Goal: Information Seeking & Learning: Compare options

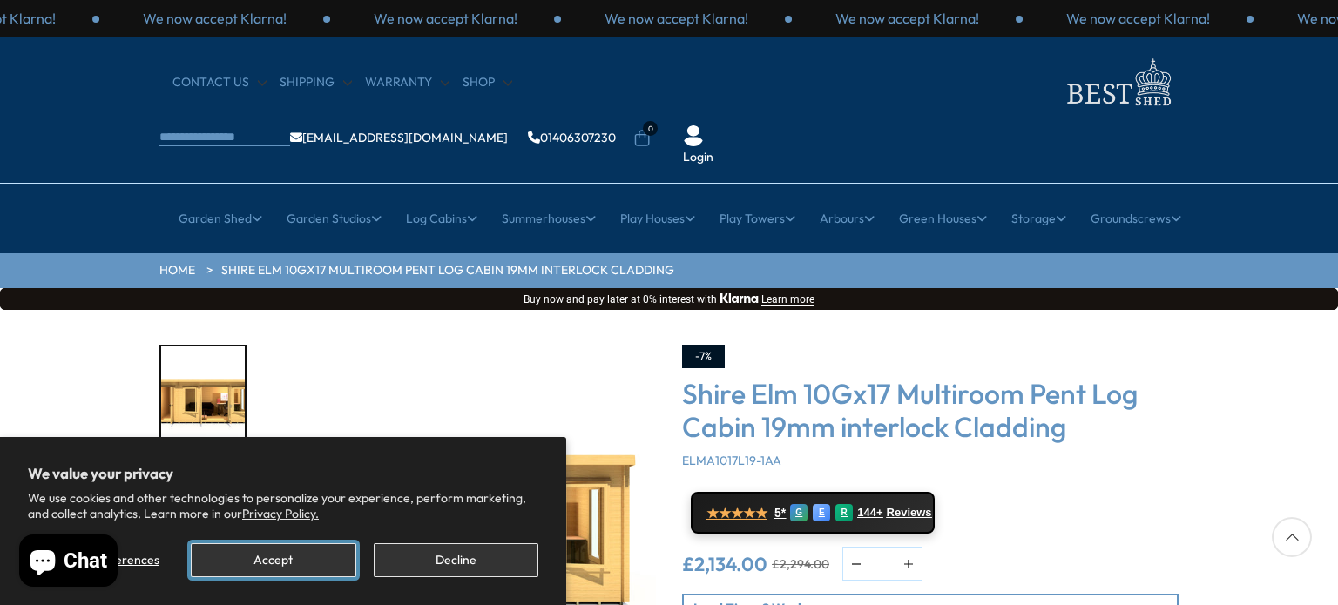
click at [279, 561] on button "Accept" at bounding box center [273, 560] width 165 height 34
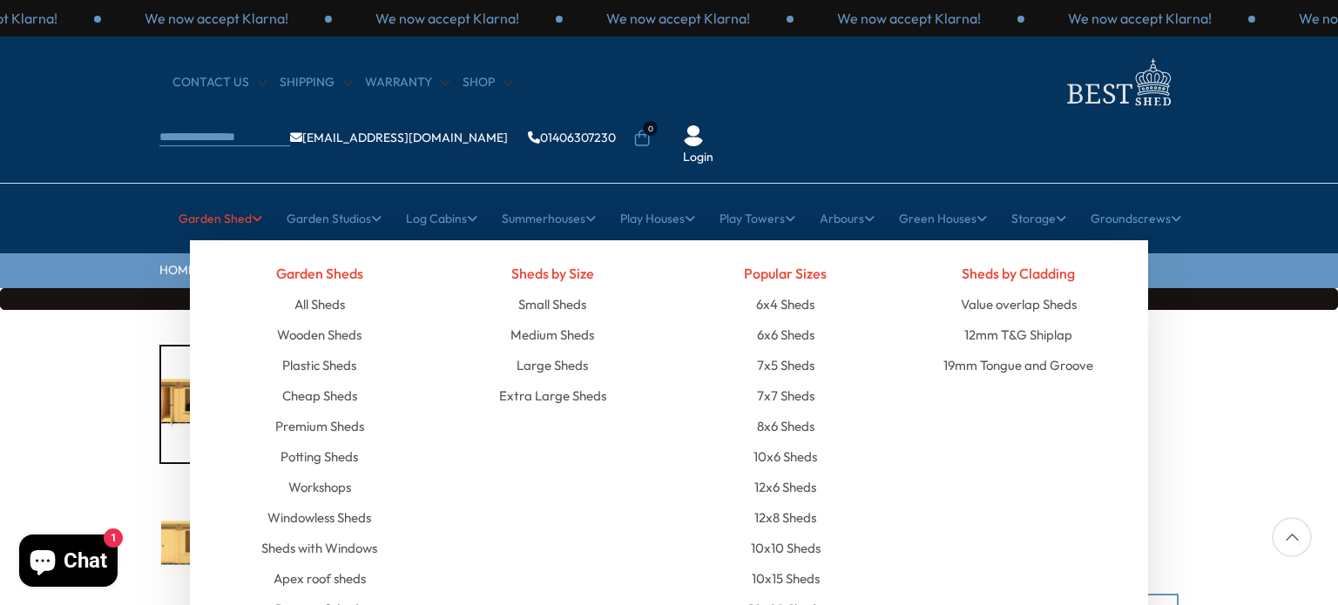
click at [223, 197] on link "Garden Shed" at bounding box center [221, 219] width 84 height 44
click at [315, 564] on link "Apex roof sheds" at bounding box center [319, 579] width 92 height 30
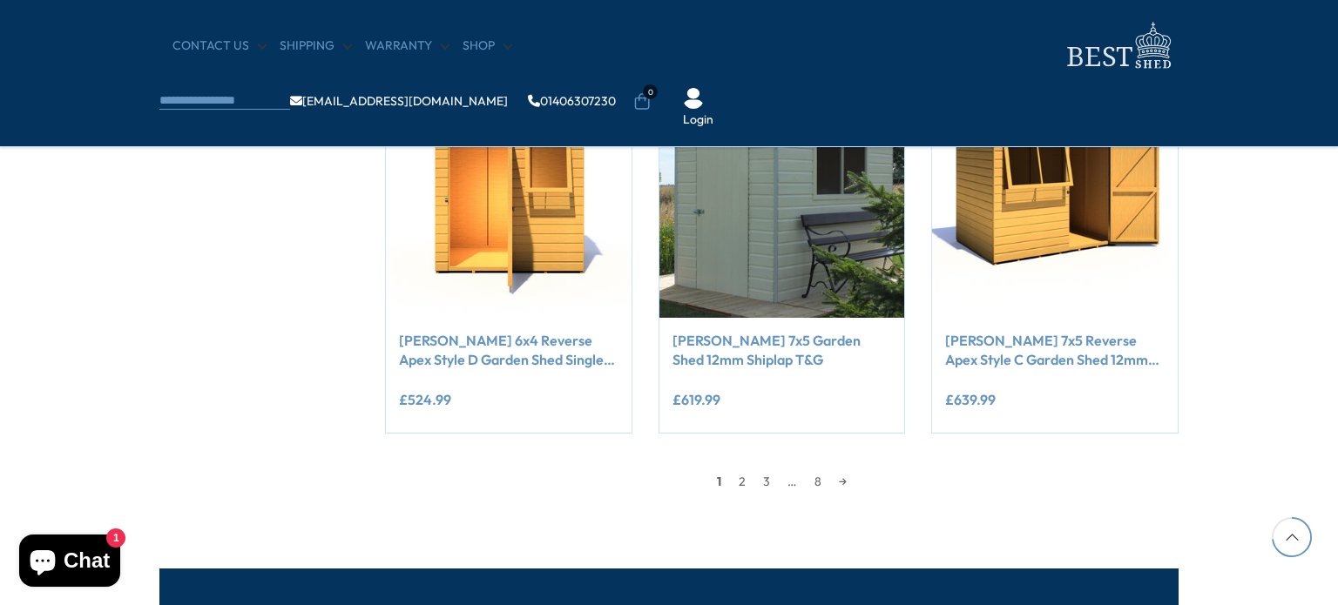
scroll to position [1533, 0]
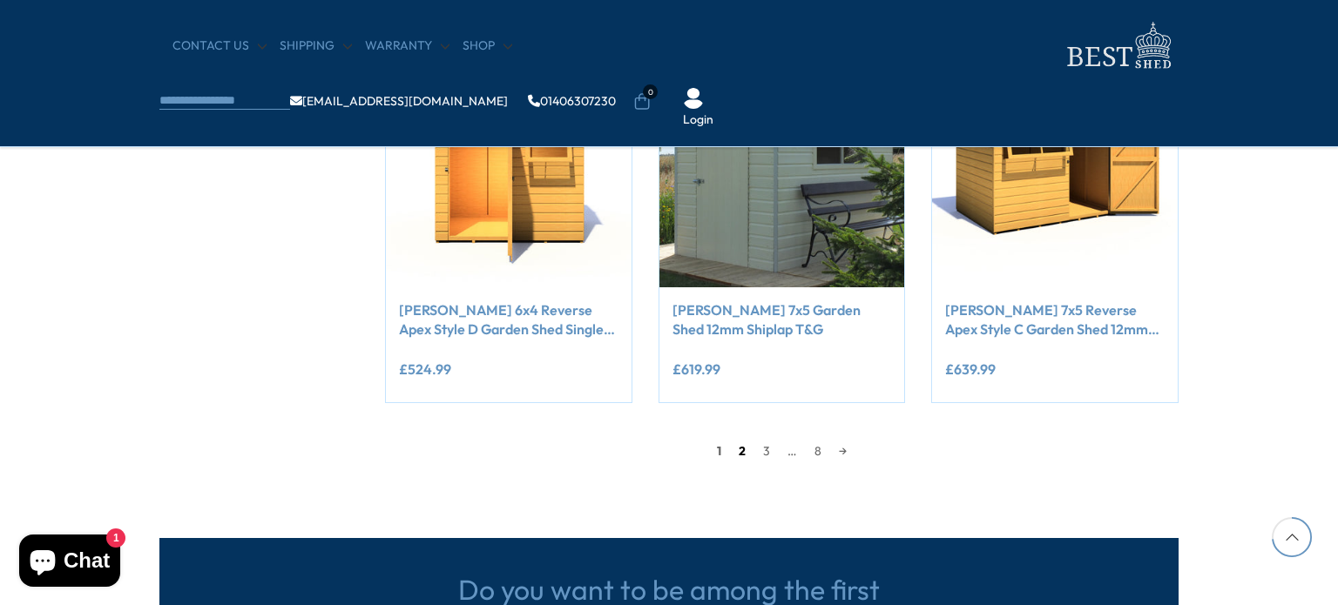
click at [740, 456] on link "2" at bounding box center [742, 451] width 24 height 26
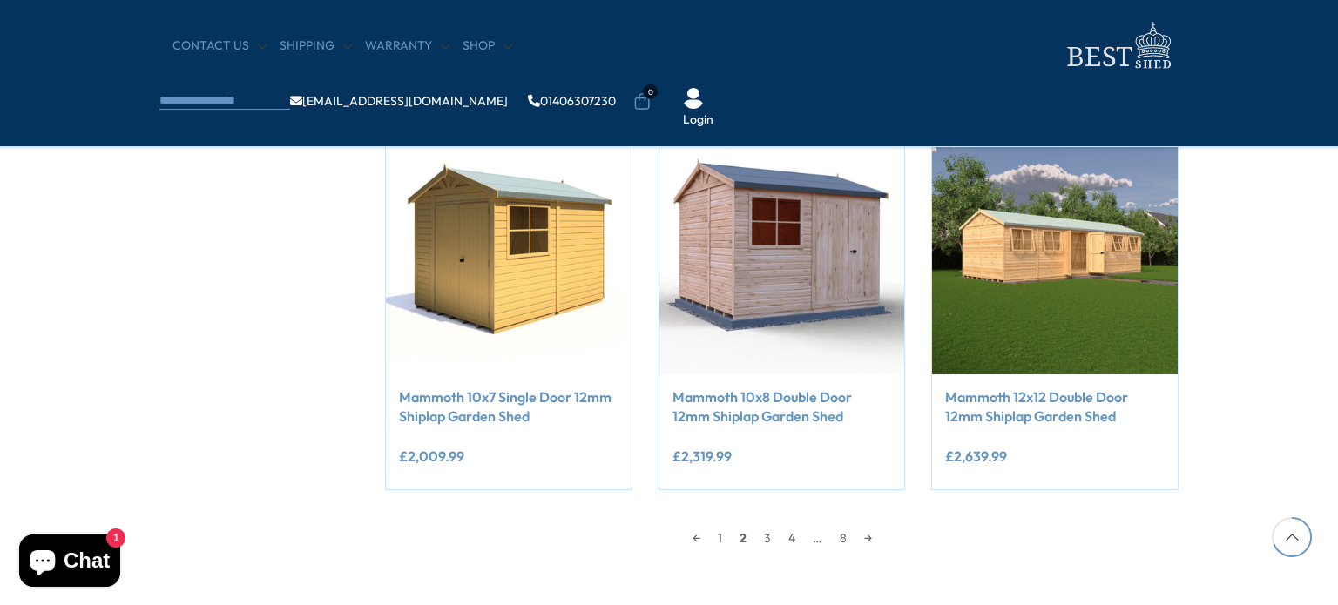
scroll to position [1481, 0]
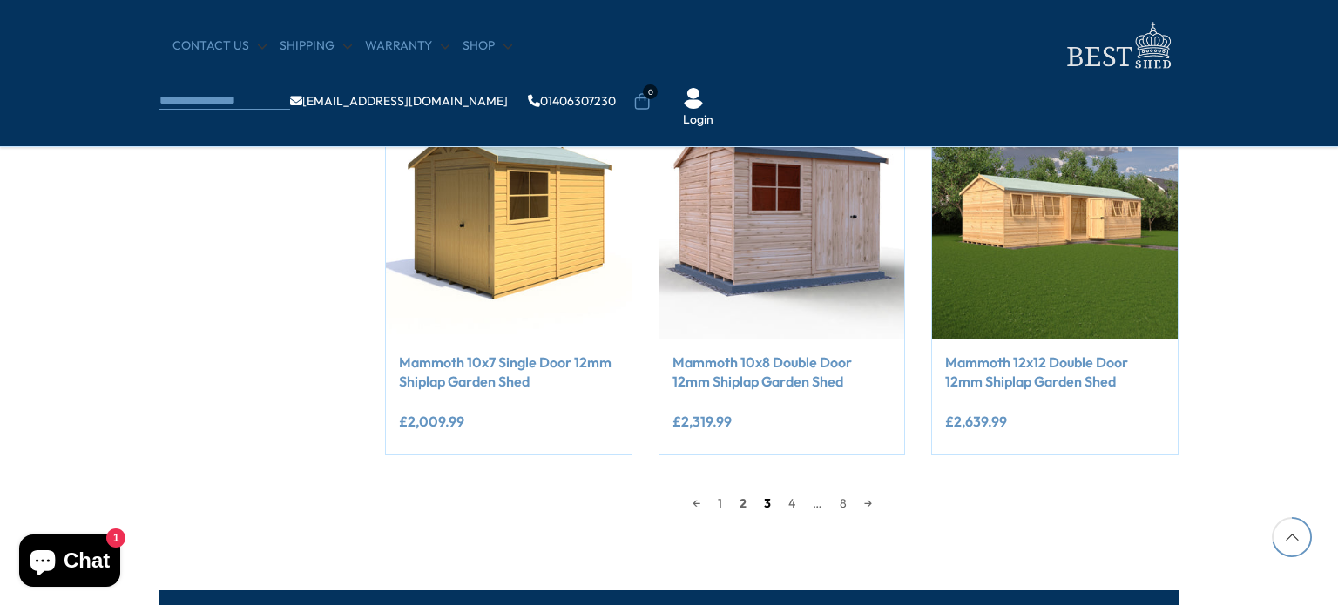
click at [766, 504] on link "3" at bounding box center [767, 503] width 24 height 26
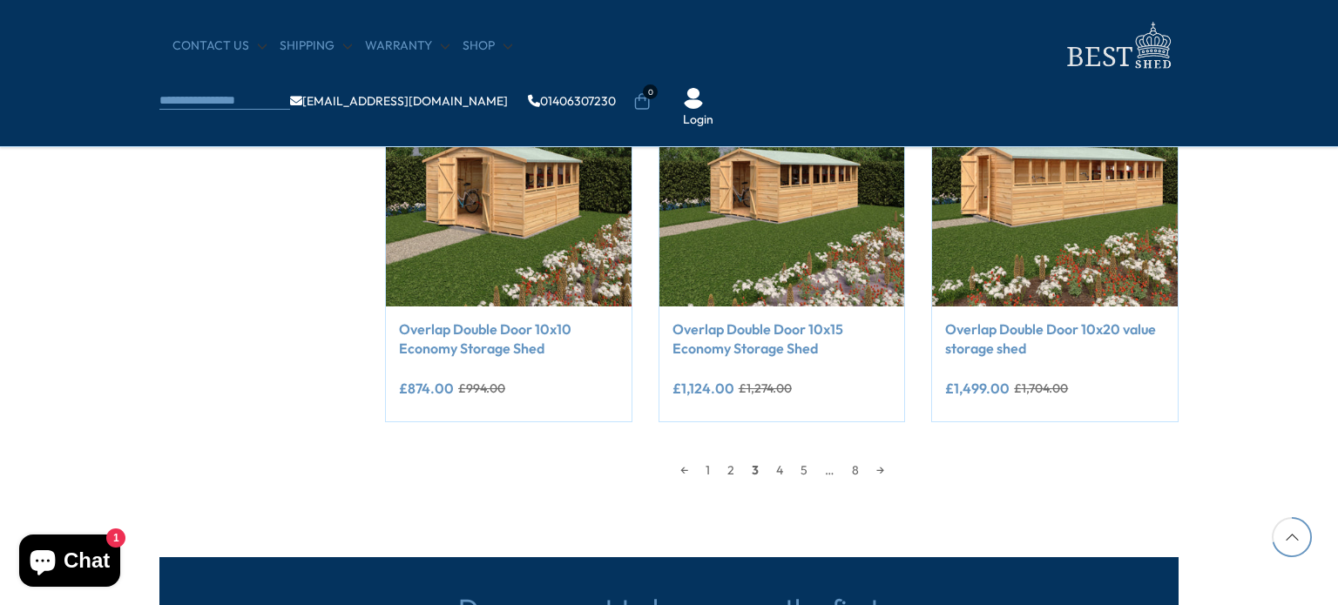
scroll to position [1516, 0]
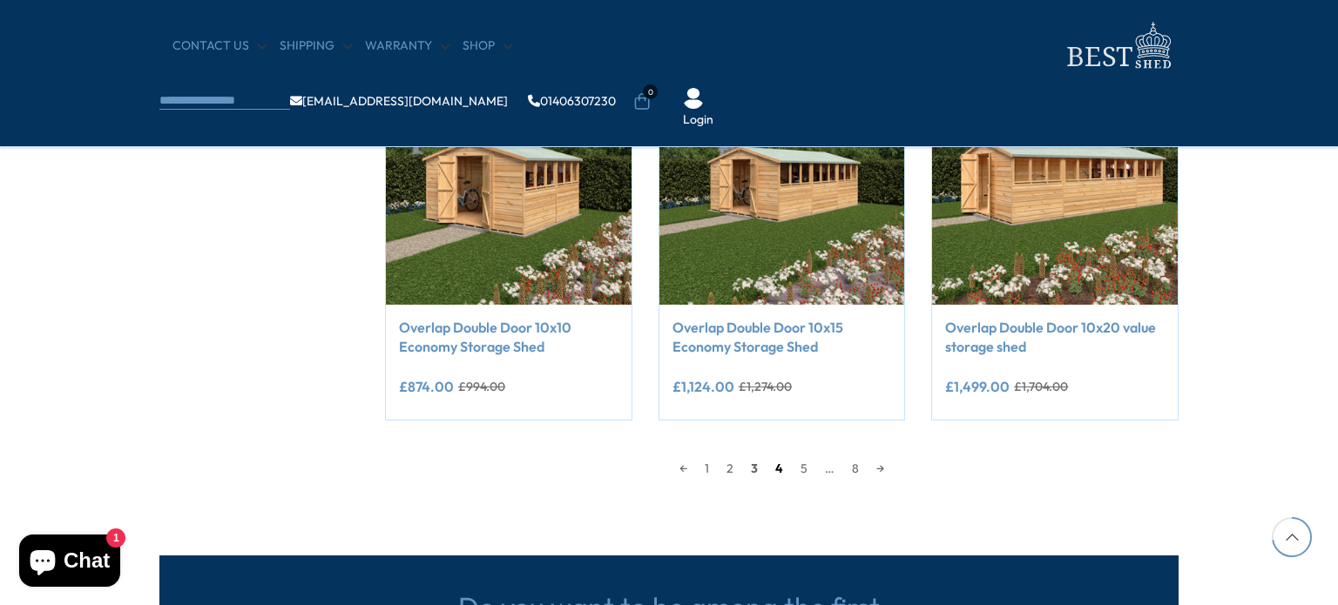
click at [779, 471] on link "4" at bounding box center [778, 469] width 25 height 26
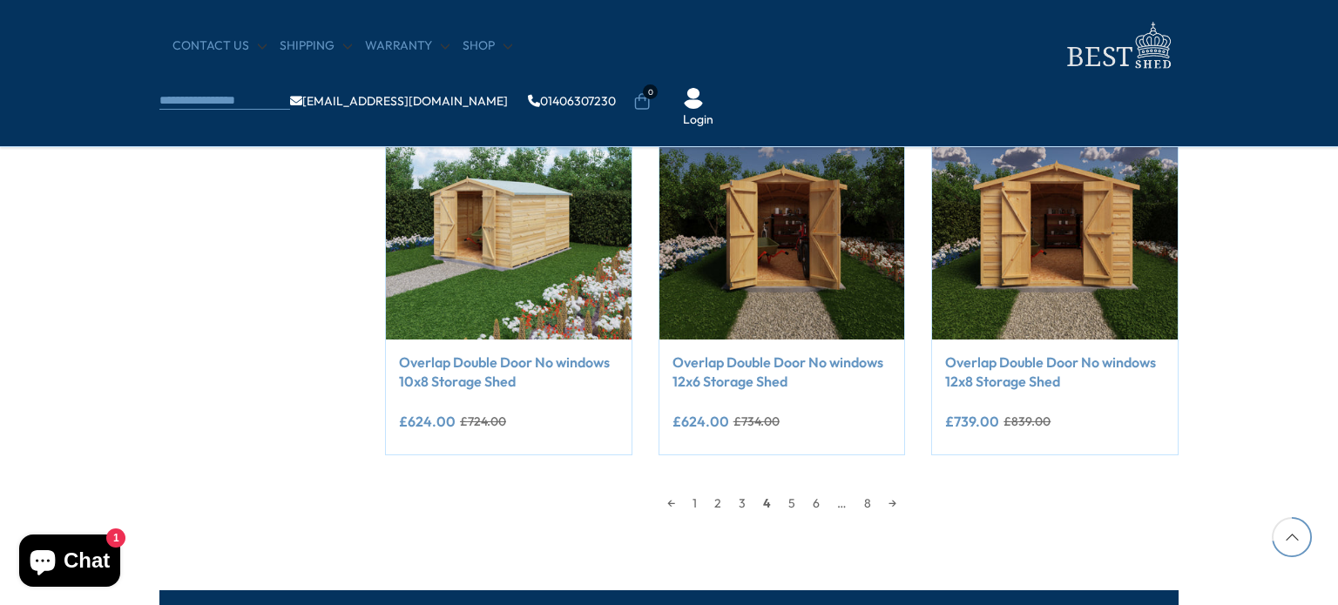
scroll to position [1516, 0]
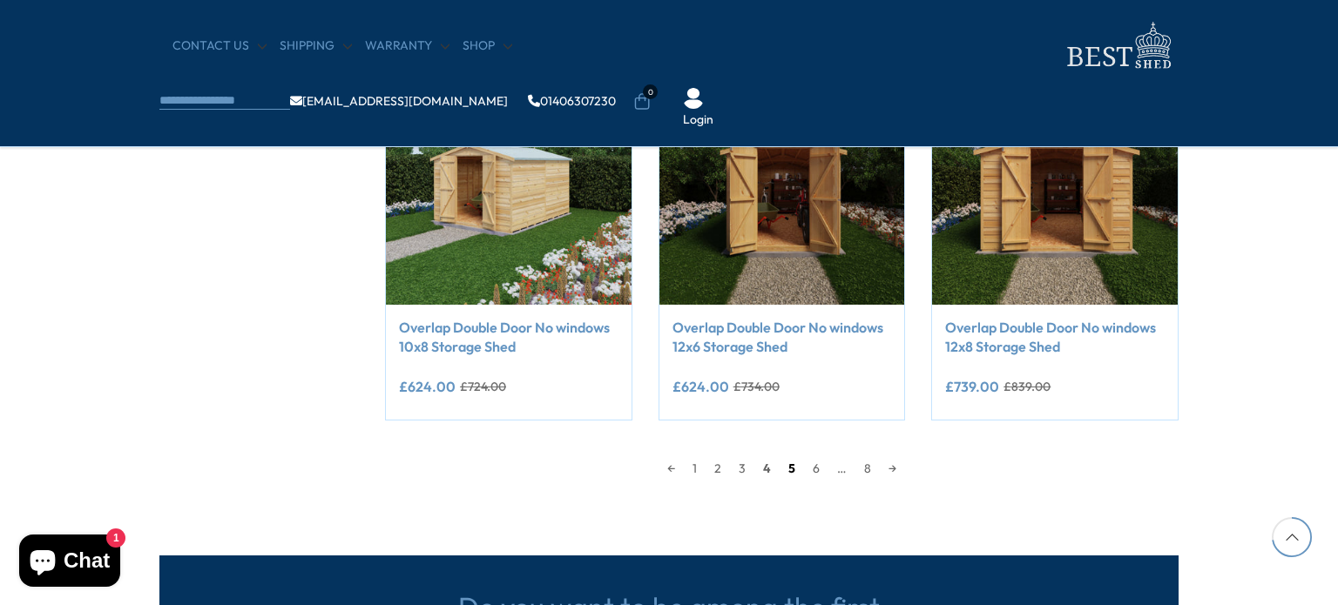
click at [789, 471] on link "5" at bounding box center [792, 469] width 24 height 26
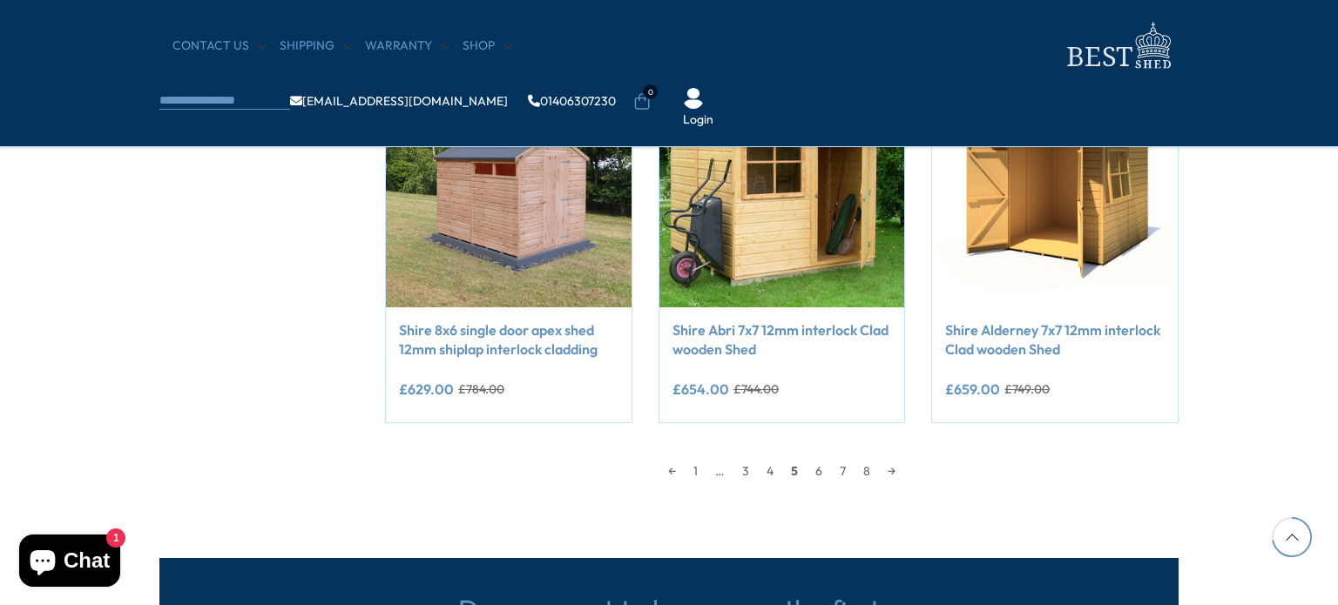
scroll to position [1516, 0]
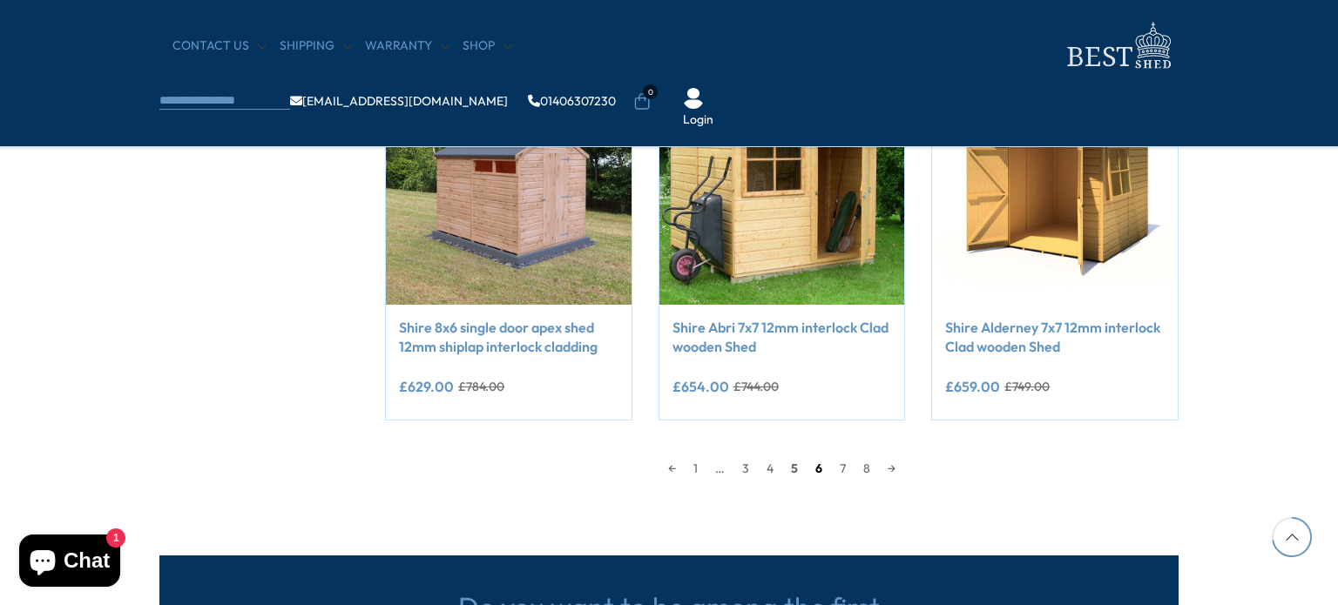
click at [818, 469] on link "6" at bounding box center [819, 469] width 24 height 26
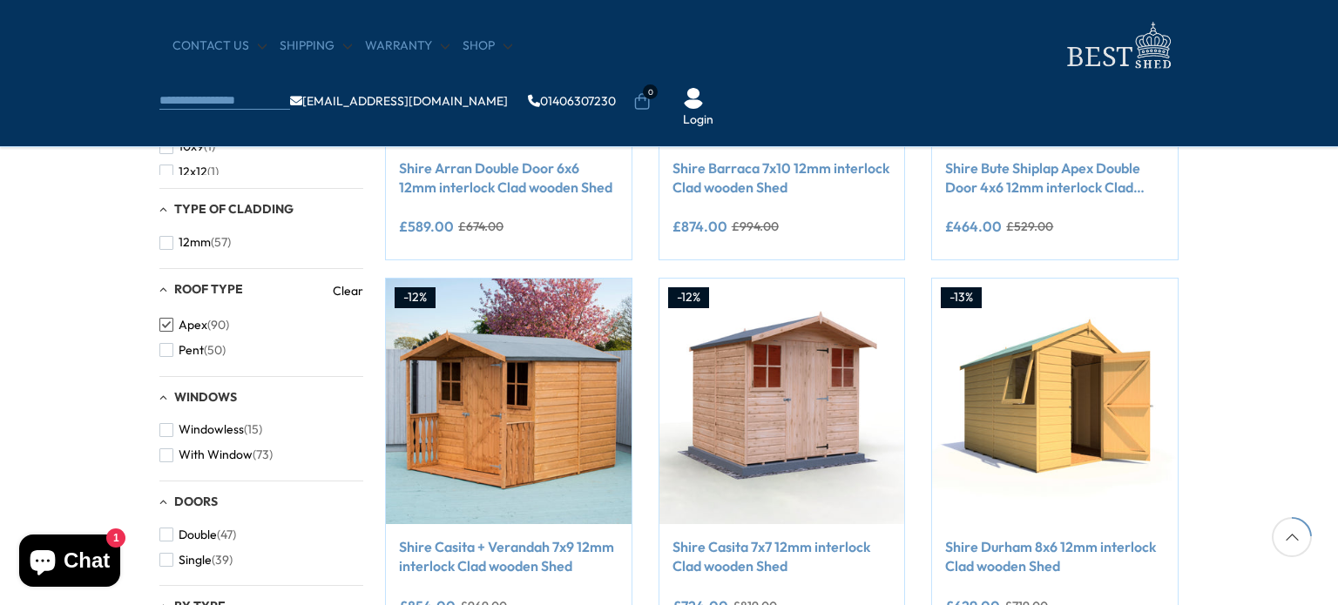
scroll to position [540, 0]
